Goal: Task Accomplishment & Management: Manage account settings

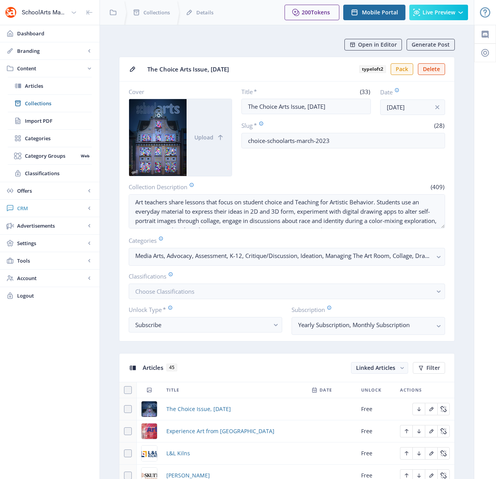
click at [34, 208] on span "CRM" at bounding box center [51, 208] width 68 height 8
click at [33, 121] on span "Readers" at bounding box center [58, 121] width 67 height 8
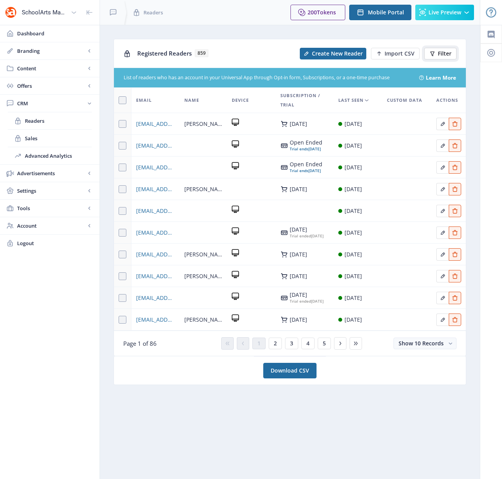
click at [439, 54] on span "Filter" at bounding box center [445, 54] width 14 height 6
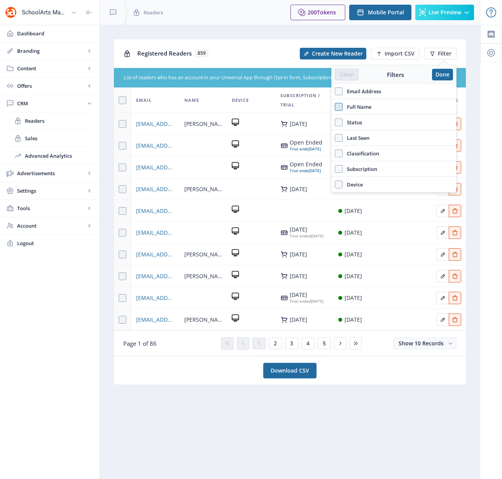
click at [341, 106] on span at bounding box center [339, 107] width 8 height 8
click at [335, 107] on input "Full Name" at bounding box center [335, 107] width 0 height 0
checkbox input "true"
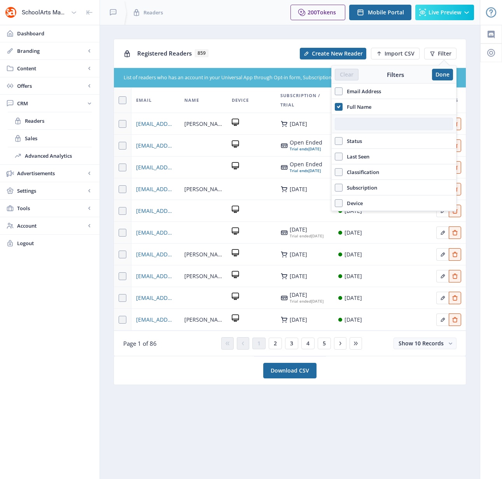
click at [352, 123] on input "text" at bounding box center [394, 124] width 118 height 12
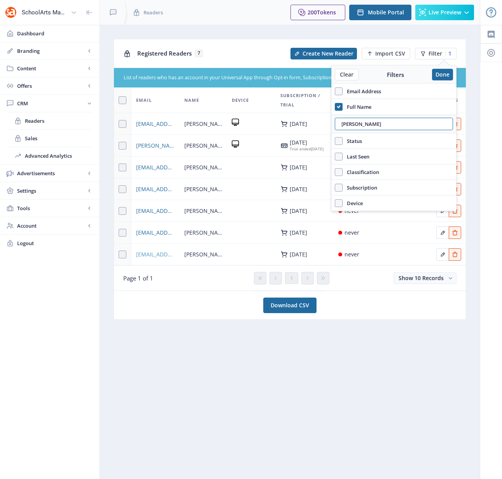
type input "[PERSON_NAME]"
click at [159, 259] on span "[EMAIL_ADDRESS][DOMAIN_NAME]" at bounding box center [155, 254] width 39 height 9
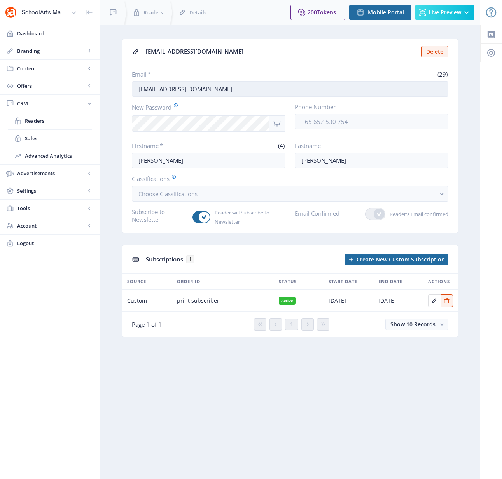
click at [239, 91] on input "[EMAIL_ADDRESS][DOMAIN_NAME]" at bounding box center [290, 89] width 316 height 16
click at [26, 104] on span "CRM" at bounding box center [51, 104] width 68 height 8
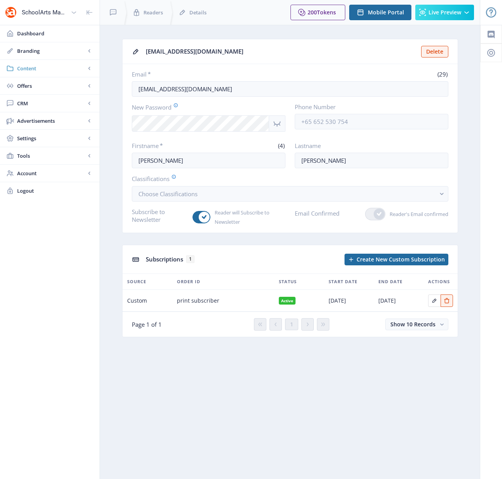
click at [35, 68] on span "Content" at bounding box center [51, 69] width 68 height 8
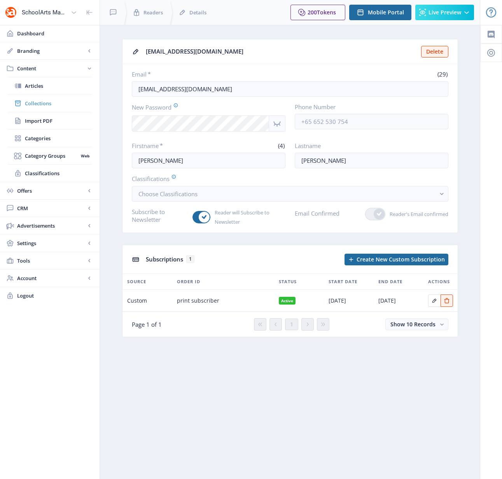
click at [37, 102] on span "Collections" at bounding box center [58, 104] width 67 height 8
